Goal: Transaction & Acquisition: Book appointment/travel/reservation

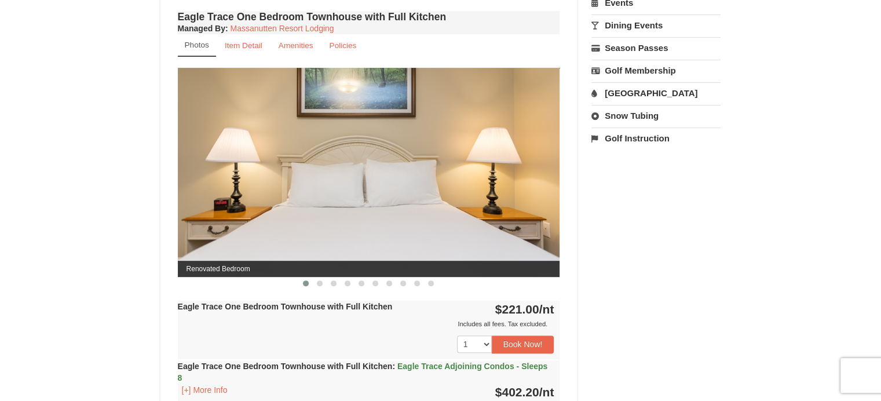
scroll to position [405, 0]
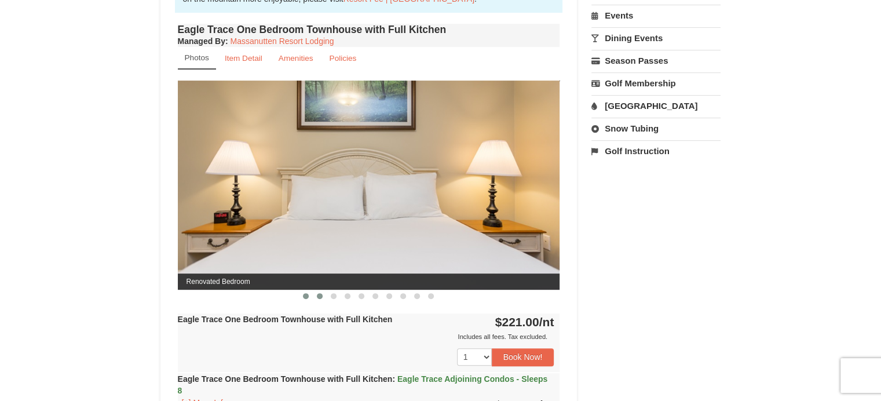
click at [318, 296] on span at bounding box center [320, 296] width 6 height 6
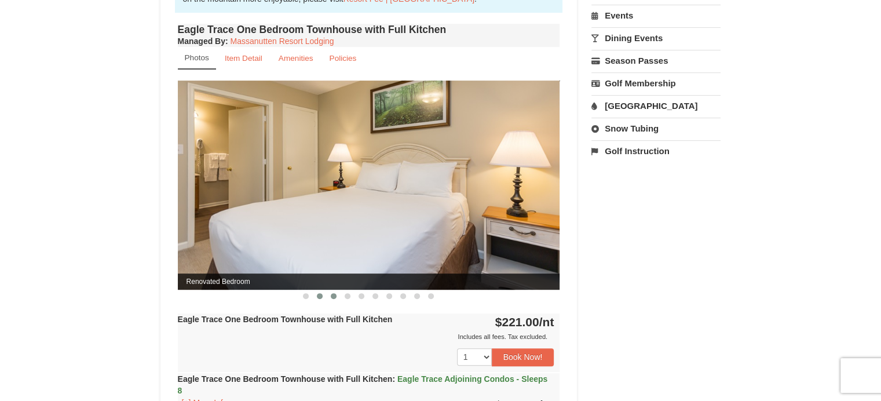
click at [333, 294] on span at bounding box center [334, 296] width 6 height 6
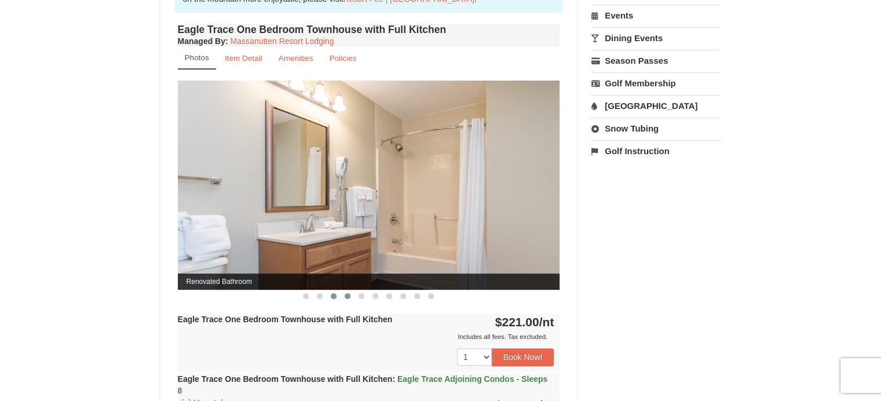
click at [350, 296] on button at bounding box center [347, 296] width 14 height 12
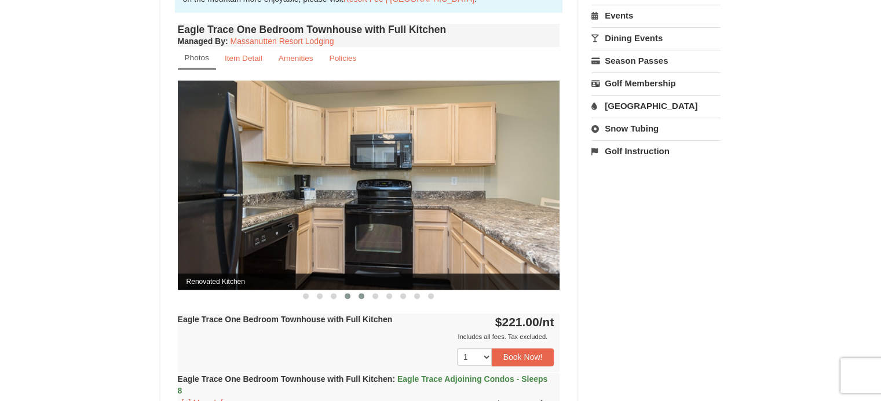
click at [364, 296] on button at bounding box center [361, 296] width 14 height 12
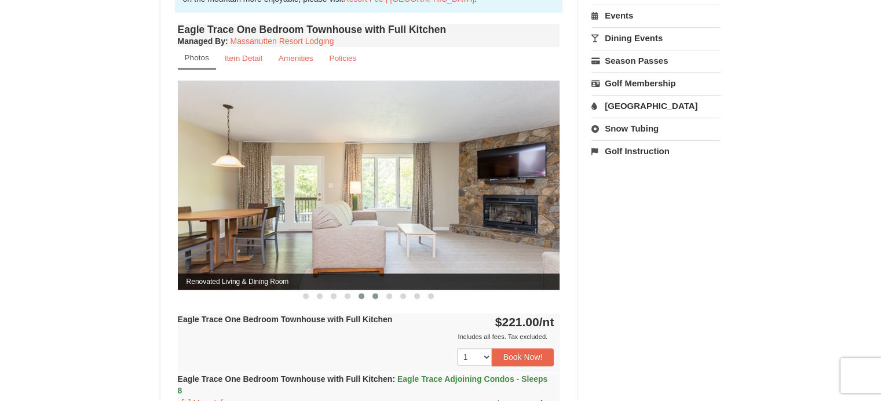
click at [371, 296] on button at bounding box center [375, 296] width 14 height 12
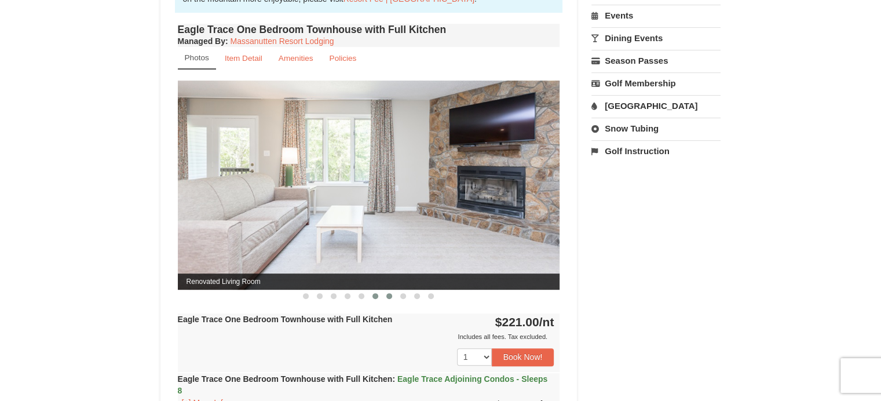
click at [387, 296] on span at bounding box center [389, 296] width 6 height 6
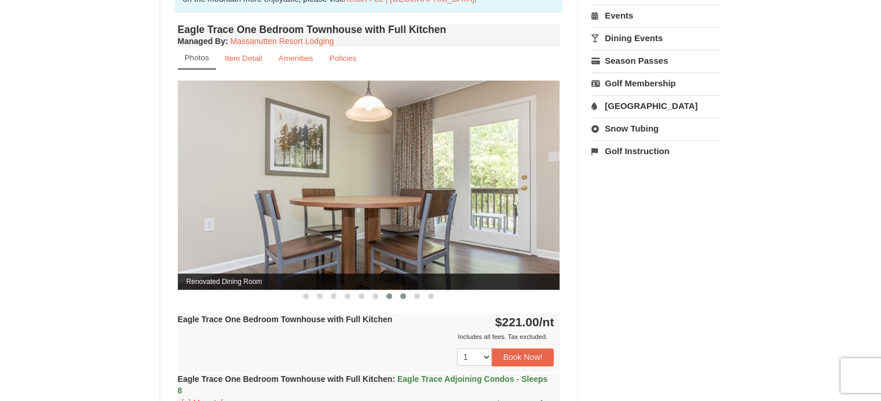
click at [403, 296] on span at bounding box center [403, 296] width 6 height 6
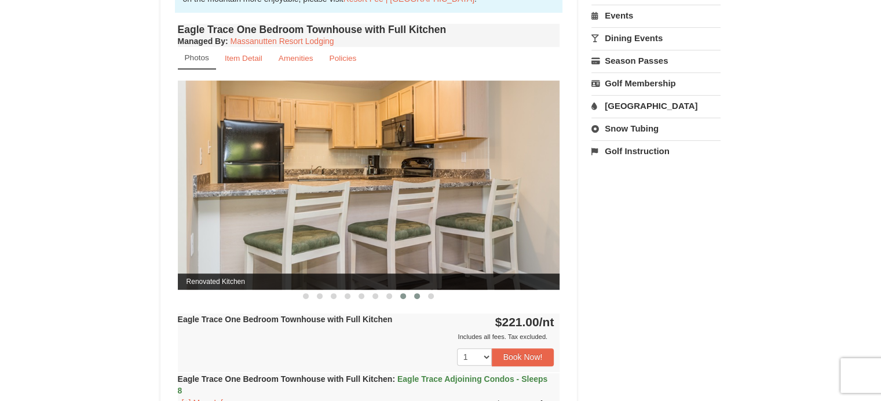
click at [417, 295] on span at bounding box center [417, 296] width 6 height 6
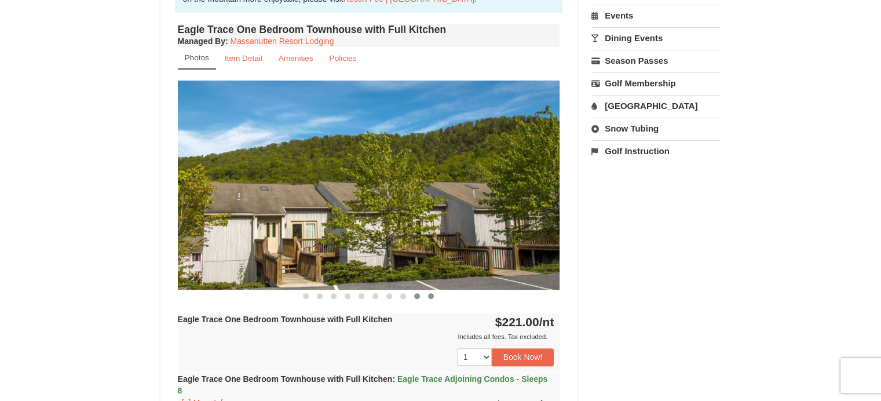
click at [430, 295] on span at bounding box center [431, 296] width 6 height 6
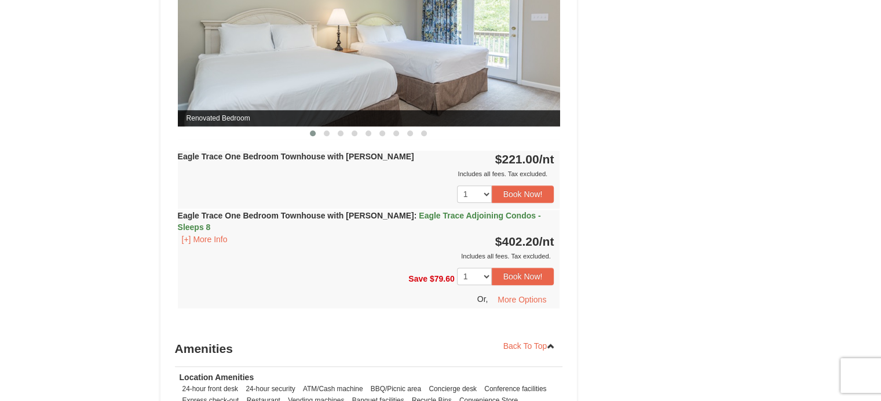
scroll to position [1042, 0]
click at [489, 192] on select "1 2 3 4 5 6 7 8 9 10 11 12 13 14 15" at bounding box center [474, 193] width 35 height 17
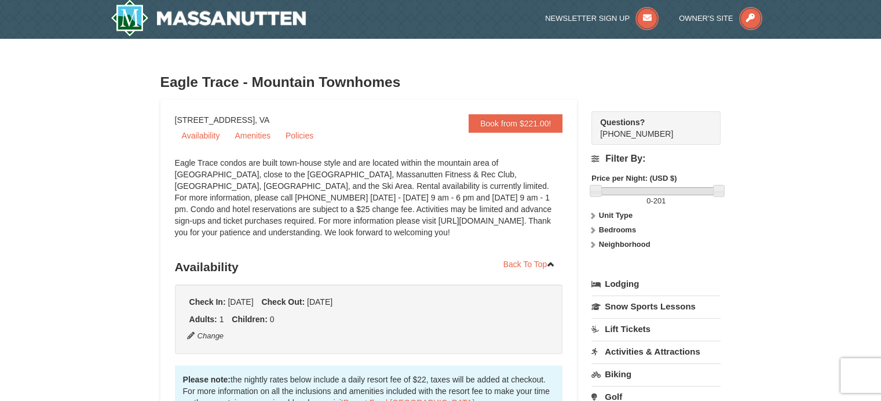
scroll to position [0, 0]
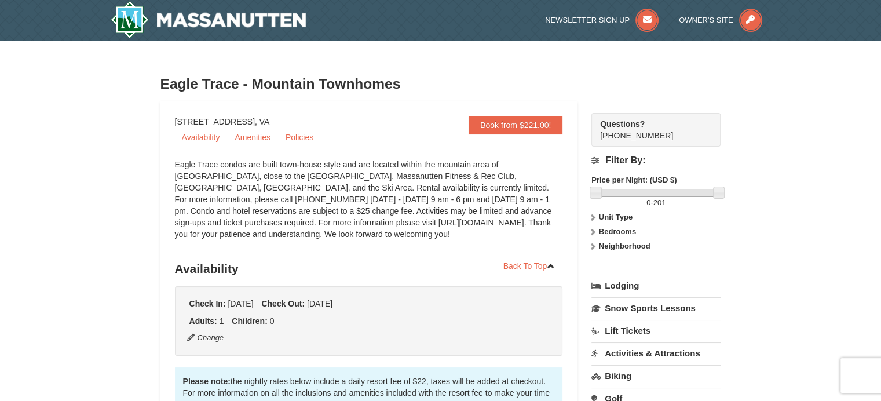
click at [591, 219] on icon at bounding box center [592, 217] width 8 height 8
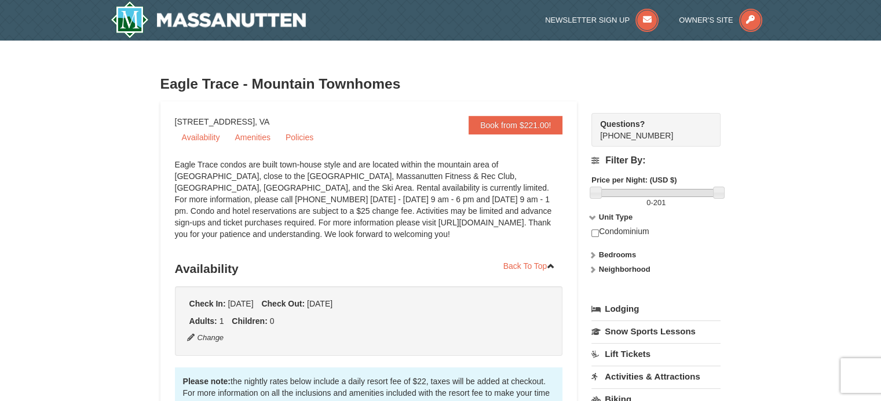
click at [591, 219] on icon at bounding box center [592, 217] width 8 height 8
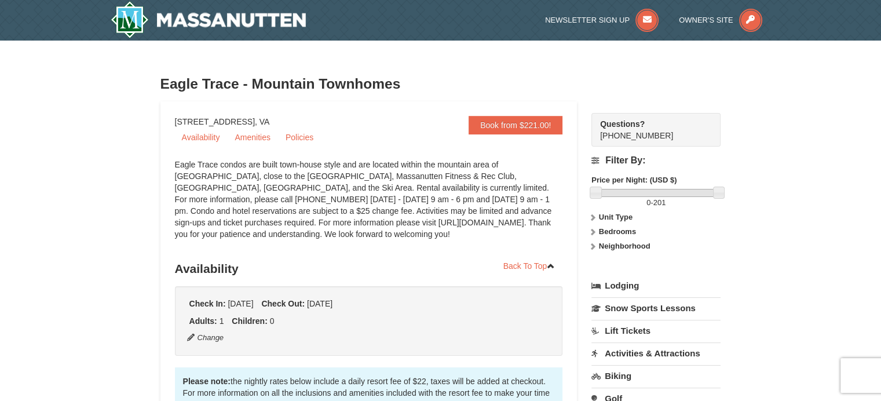
click at [591, 228] on icon at bounding box center [592, 232] width 8 height 8
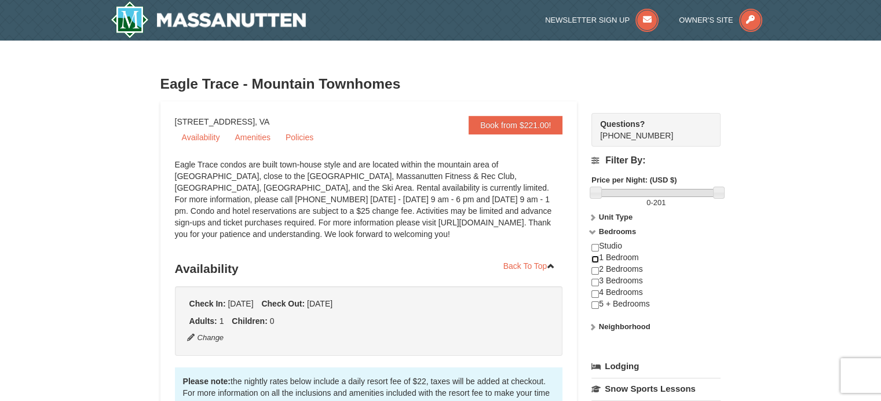
click at [593, 259] on input "checkbox" at bounding box center [595, 259] width 8 height 8
checkbox input "true"
click at [594, 247] on input "checkbox" at bounding box center [595, 248] width 8 height 8
checkbox input "true"
click at [593, 233] on icon at bounding box center [592, 232] width 8 height 8
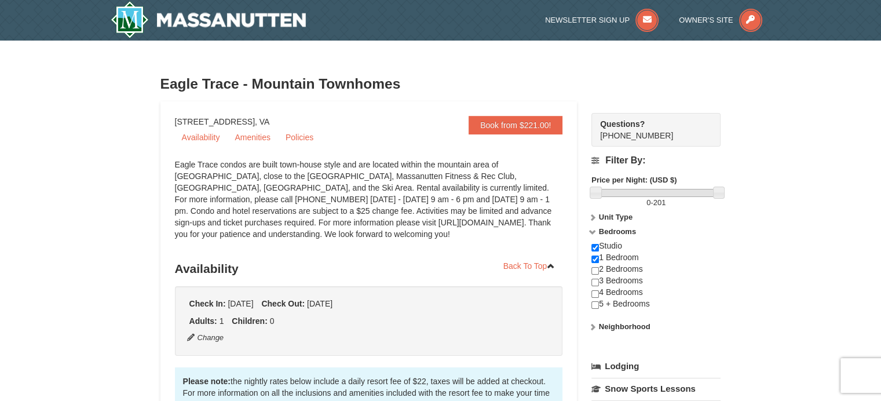
click at [593, 233] on icon at bounding box center [592, 232] width 8 height 8
click at [592, 229] on icon at bounding box center [592, 232] width 8 height 8
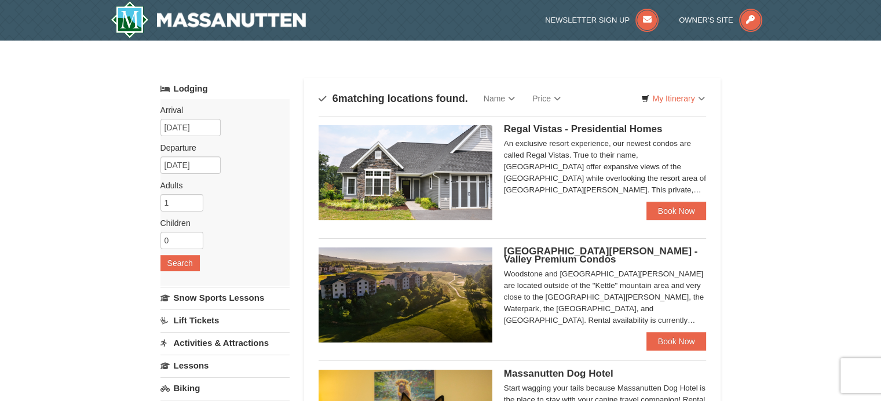
select select "10"
